Goal: Transaction & Acquisition: Purchase product/service

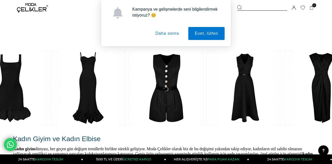
click at [172, 32] on button "Daha sonra" at bounding box center [167, 33] width 37 height 13
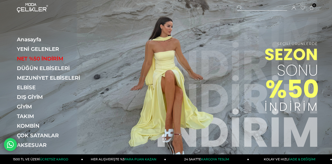
click at [28, 116] on link "TAKIM" at bounding box center [52, 116] width 71 height 6
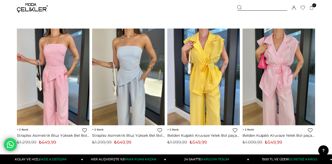
scroll to position [1166, 0]
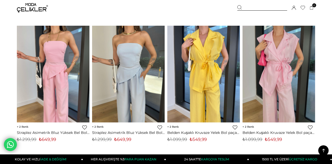
click at [213, 130] on link "Belden Kuşaklı Kruvaze Yelek Bol paça Pantolon Pushin Sarı Kadın Takım 25Y379" at bounding box center [203, 132] width 73 height 5
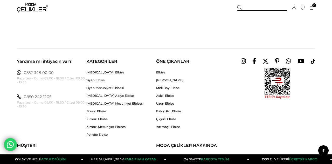
scroll to position [2989, 0]
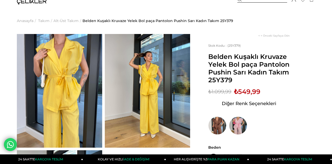
scroll to position [9, 0]
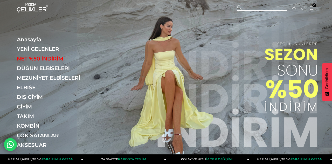
click at [51, 58] on link "NET %50 İNDİRİM" at bounding box center [52, 59] width 71 height 6
click at [46, 59] on link "NET %50 İNDİRİM" at bounding box center [52, 59] width 71 height 6
click at [256, 113] on img at bounding box center [166, 78] width 332 height 156
click at [282, 115] on img at bounding box center [166, 78] width 332 height 156
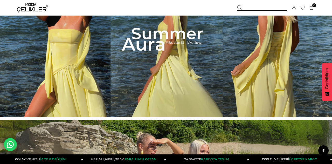
scroll to position [197, 0]
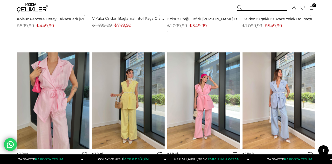
scroll to position [2262, 0]
